Goal: Find specific page/section: Find specific page/section

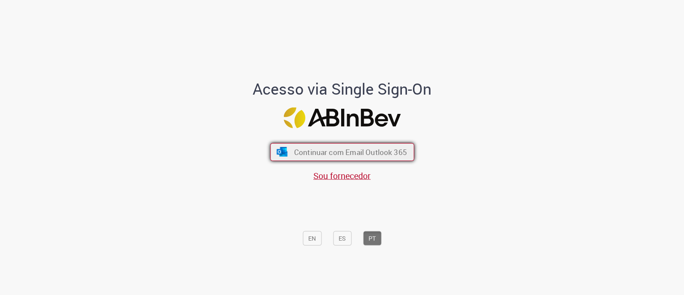
click at [306, 152] on span "Continuar com Email Outlook 365" at bounding box center [350, 152] width 113 height 10
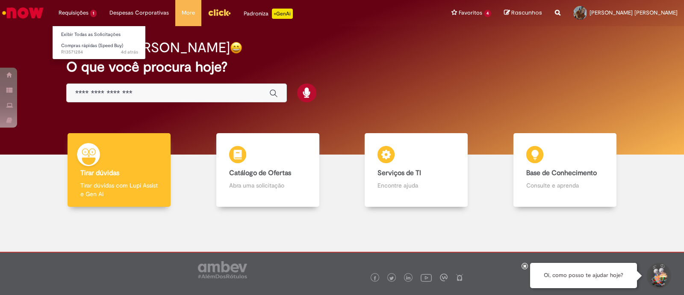
click at [78, 9] on li "Requisições 1 Exibir Todas as Solicitações Compras rápidas (Speed Buy) 4d atrás…" at bounding box center [77, 13] width 51 height 26
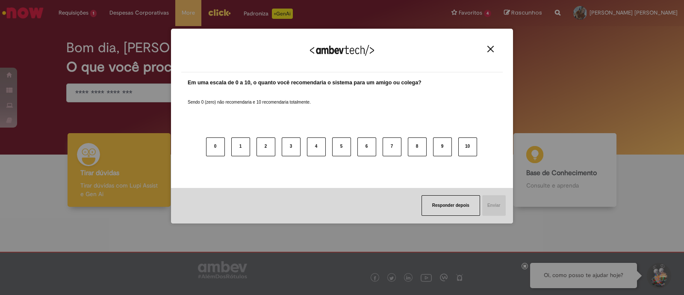
click at [489, 48] on img "Close" at bounding box center [491, 49] width 6 height 6
